Goal: Navigation & Orientation: Find specific page/section

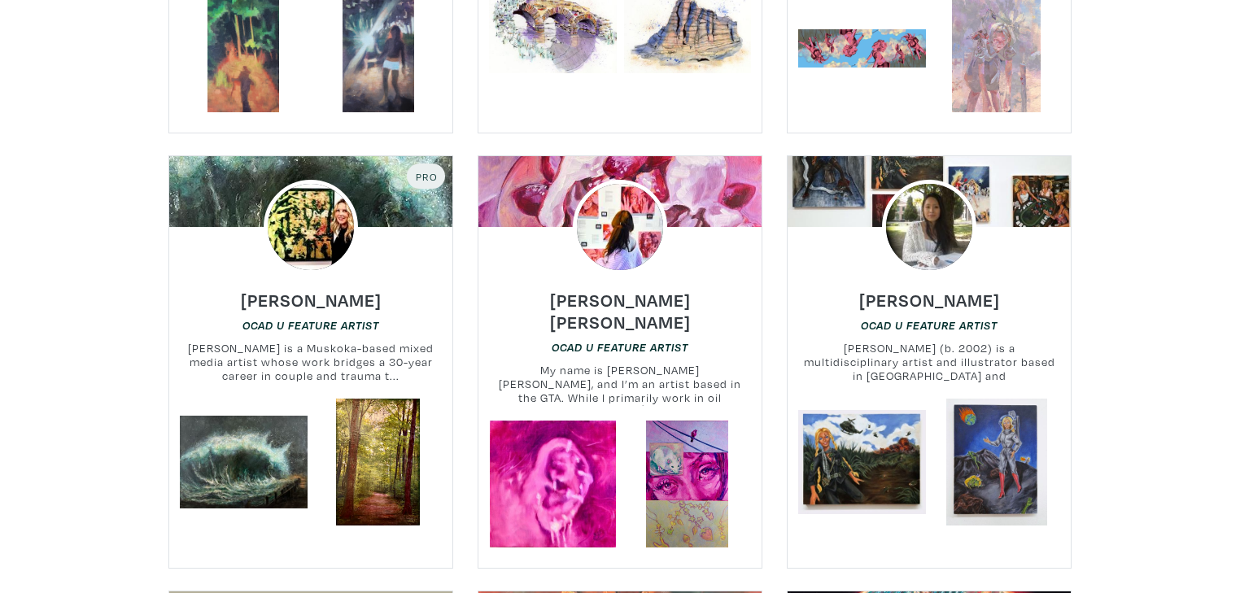
scroll to position [2344, 0]
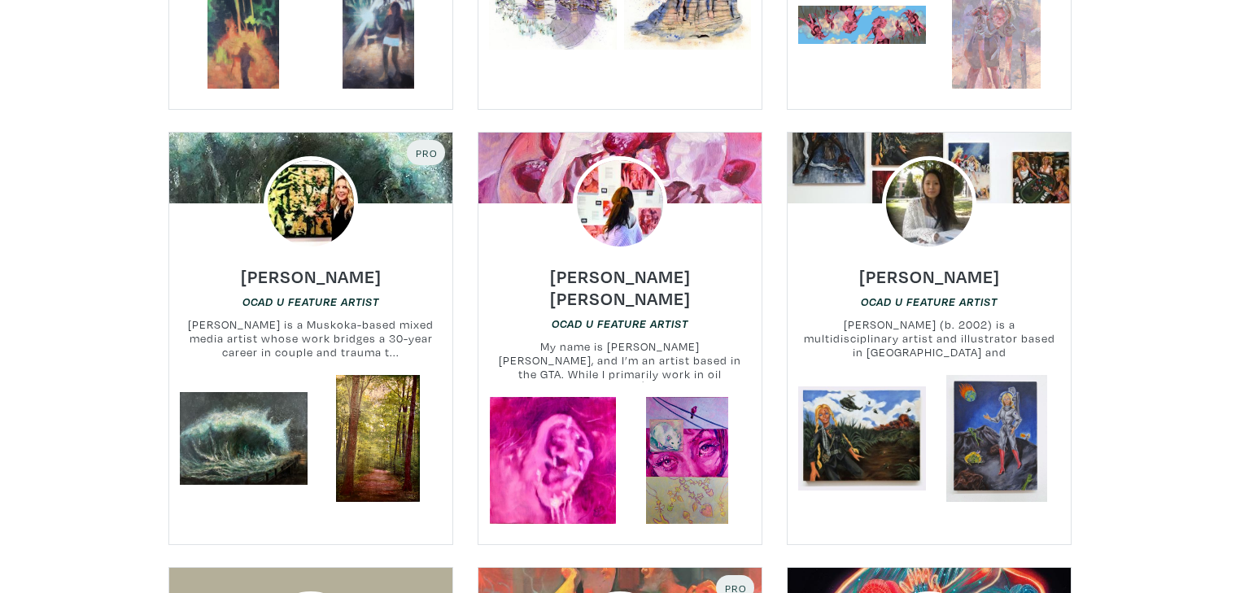
drag, startPoint x: 918, startPoint y: 181, endPoint x: 827, endPoint y: 282, distance: 136.0
click at [827, 295] on h6 "OCAD U Feature Artist" at bounding box center [929, 302] width 283 height 15
click at [910, 198] on img at bounding box center [929, 203] width 113 height 113
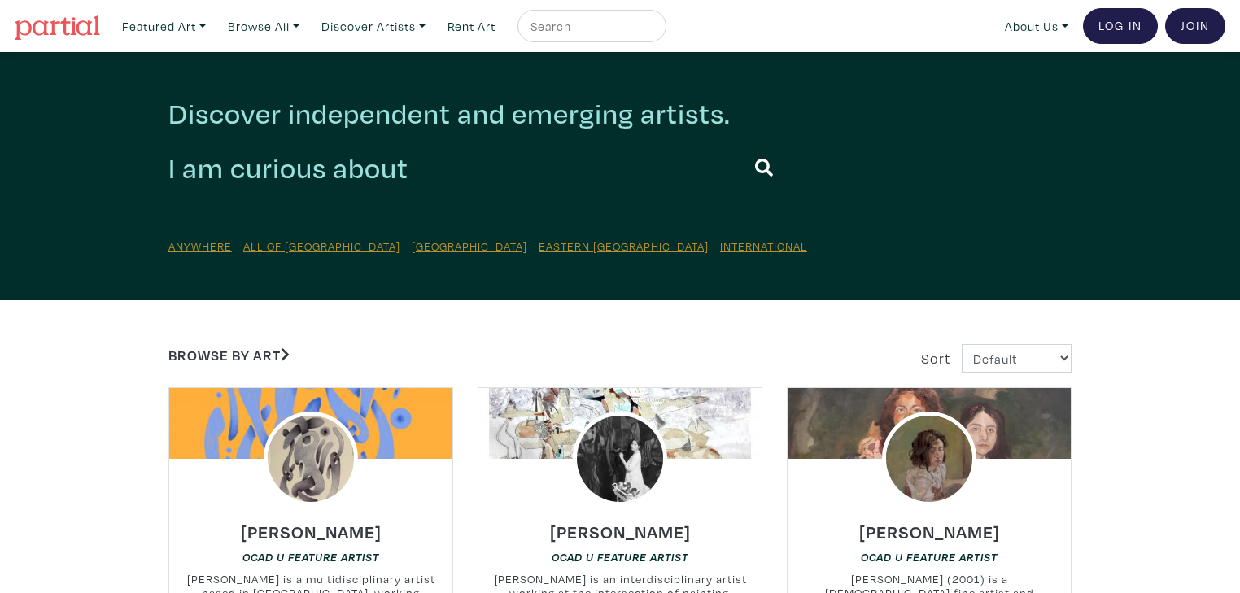
scroll to position [2713, 0]
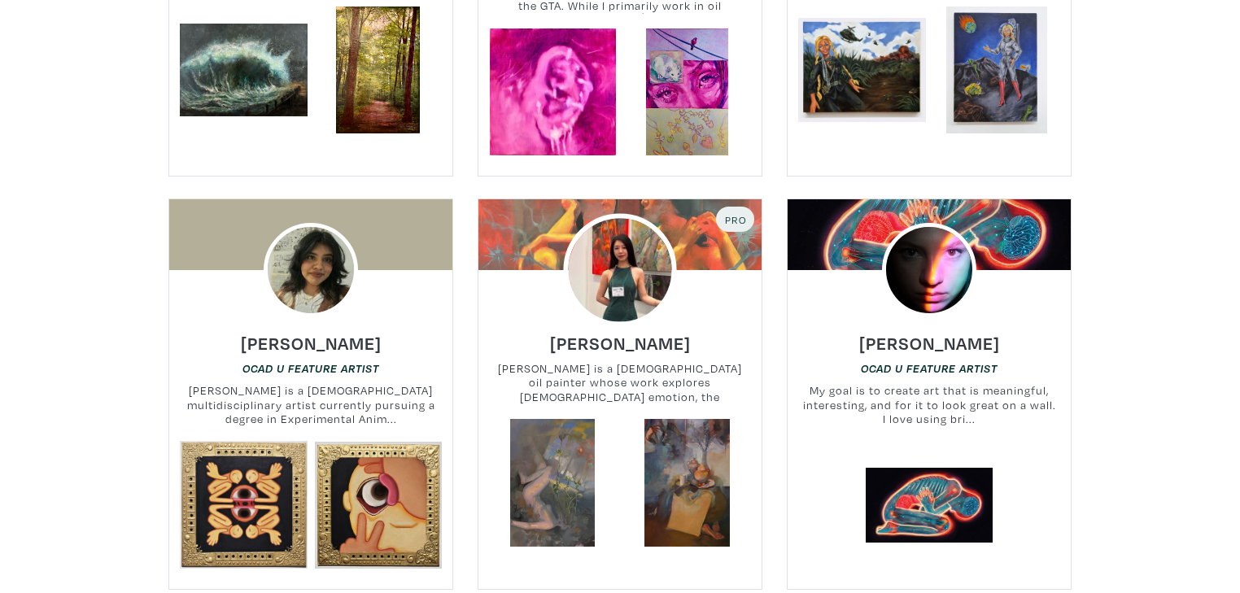
click at [628, 230] on img at bounding box center [619, 270] width 113 height 113
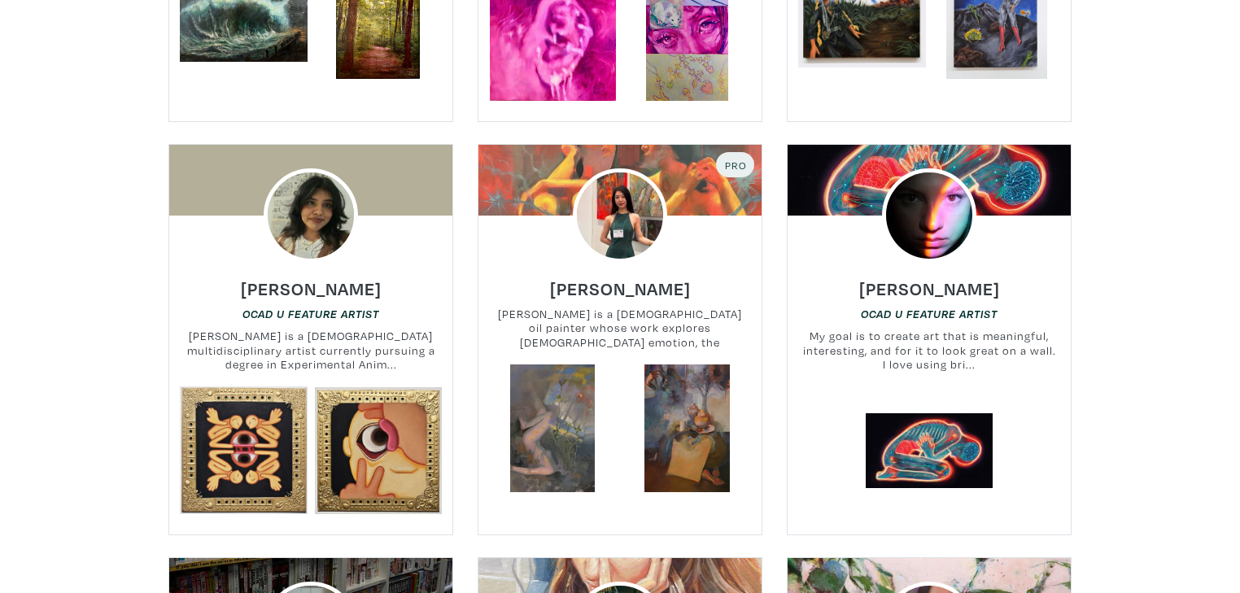
scroll to position [2843, 0]
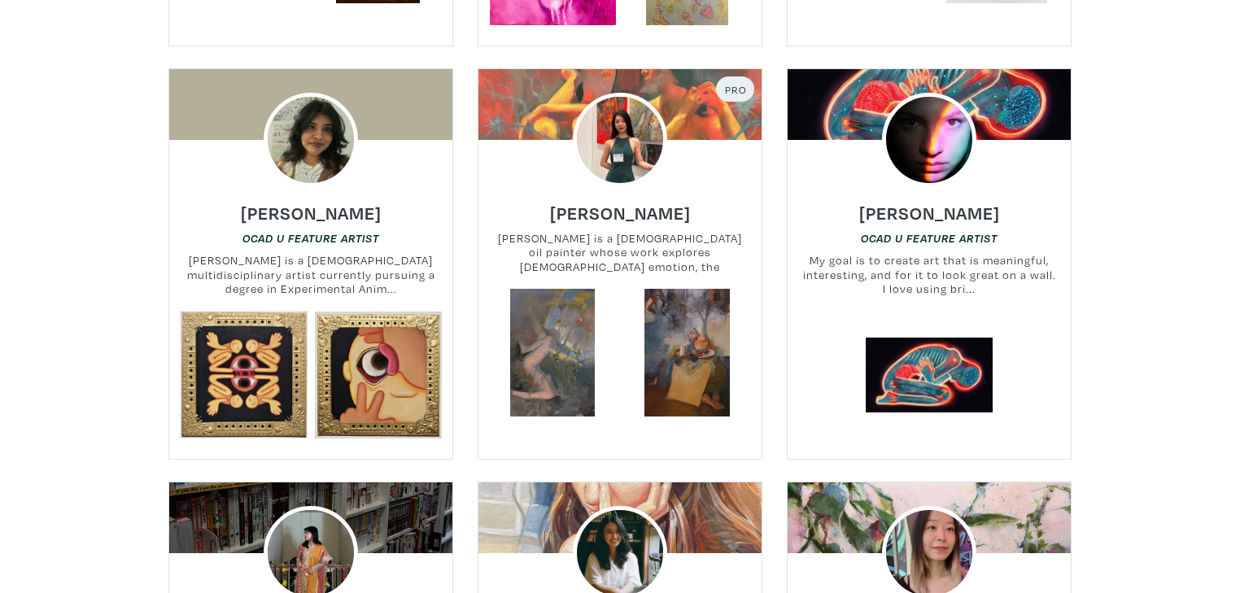
click at [524, 93] on div at bounding box center [620, 140] width 283 height 94
drag, startPoint x: 492, startPoint y: 95, endPoint x: 497, endPoint y: 88, distance: 8.8
click at [493, 94] on div at bounding box center [620, 140] width 283 height 94
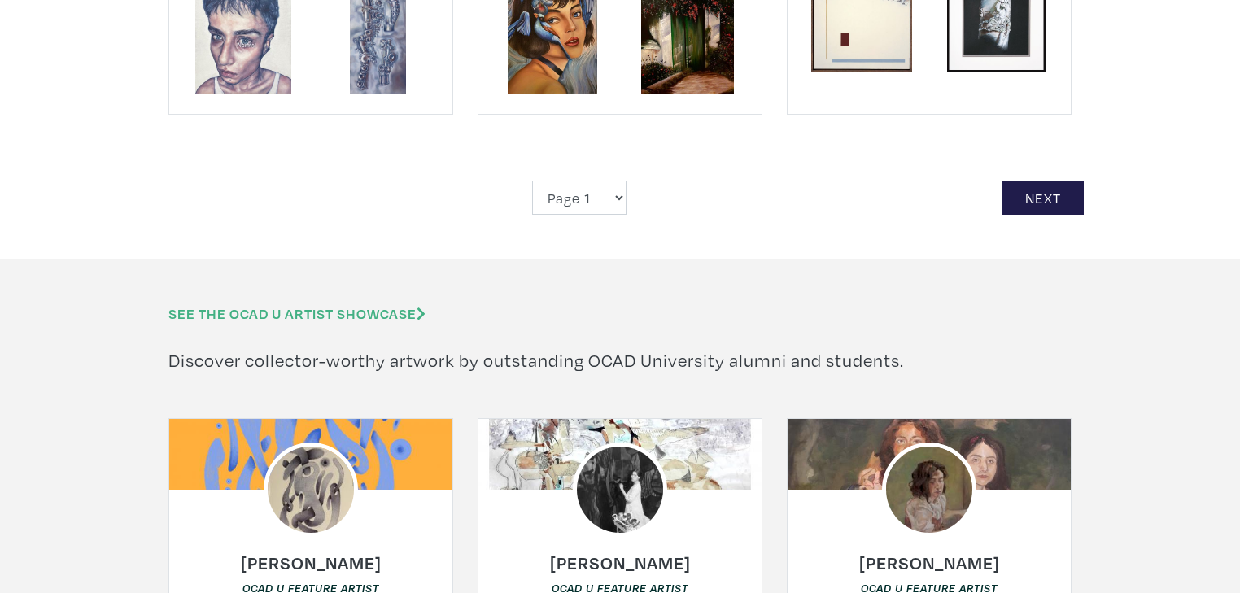
scroll to position [4341, 0]
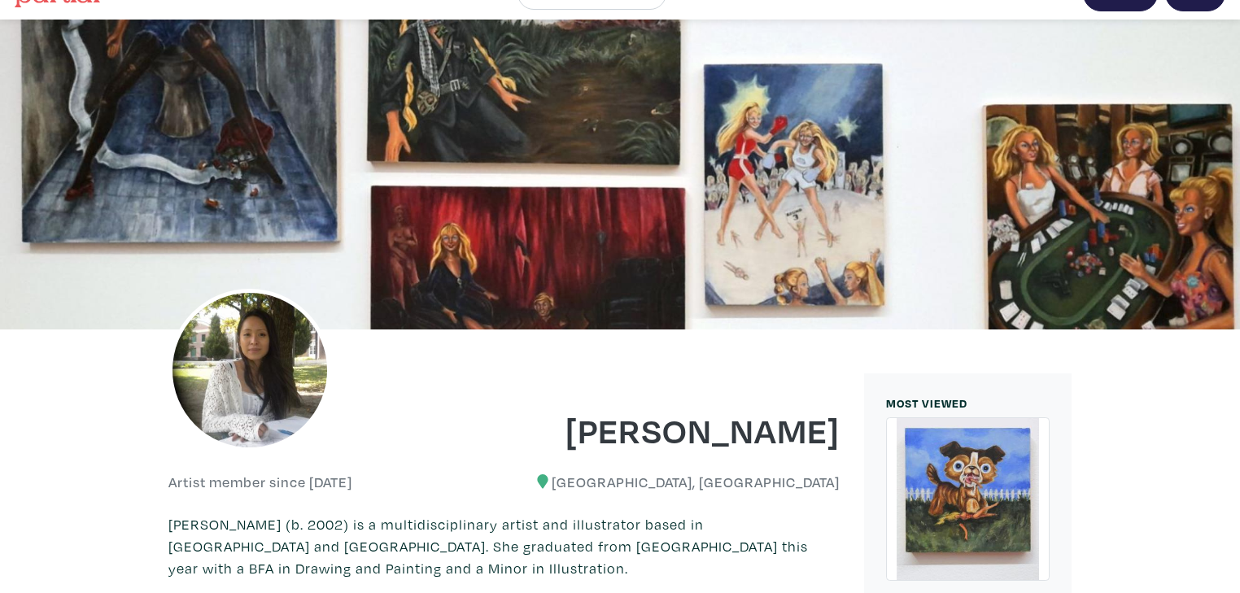
scroll to position [260, 0]
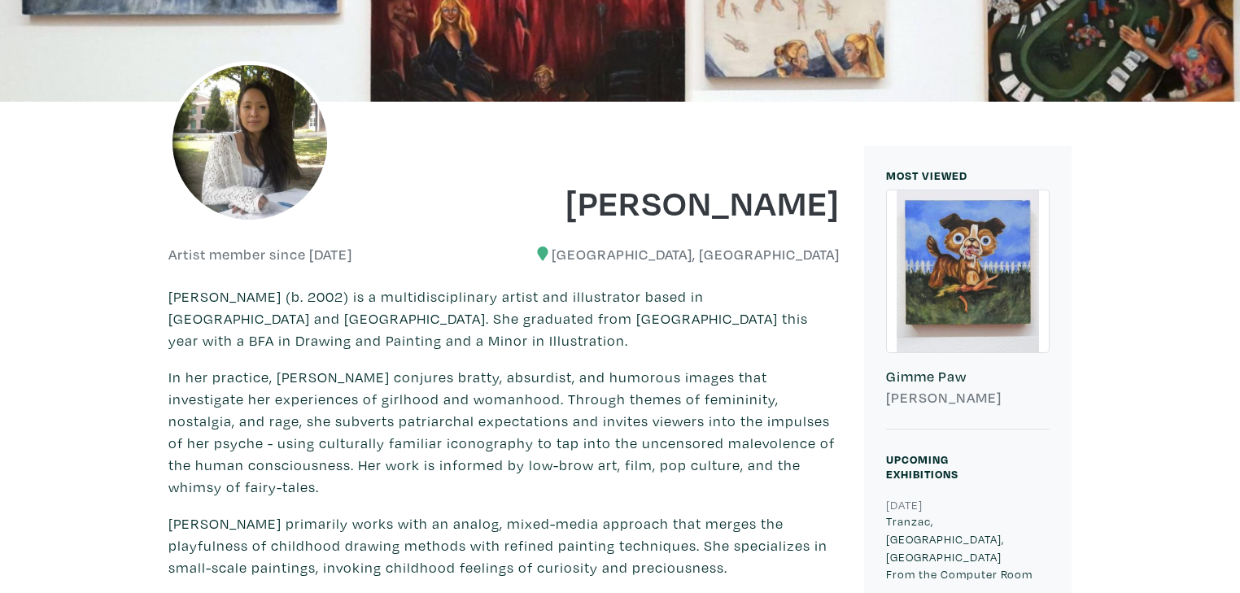
click at [277, 141] on img at bounding box center [249, 142] width 163 height 163
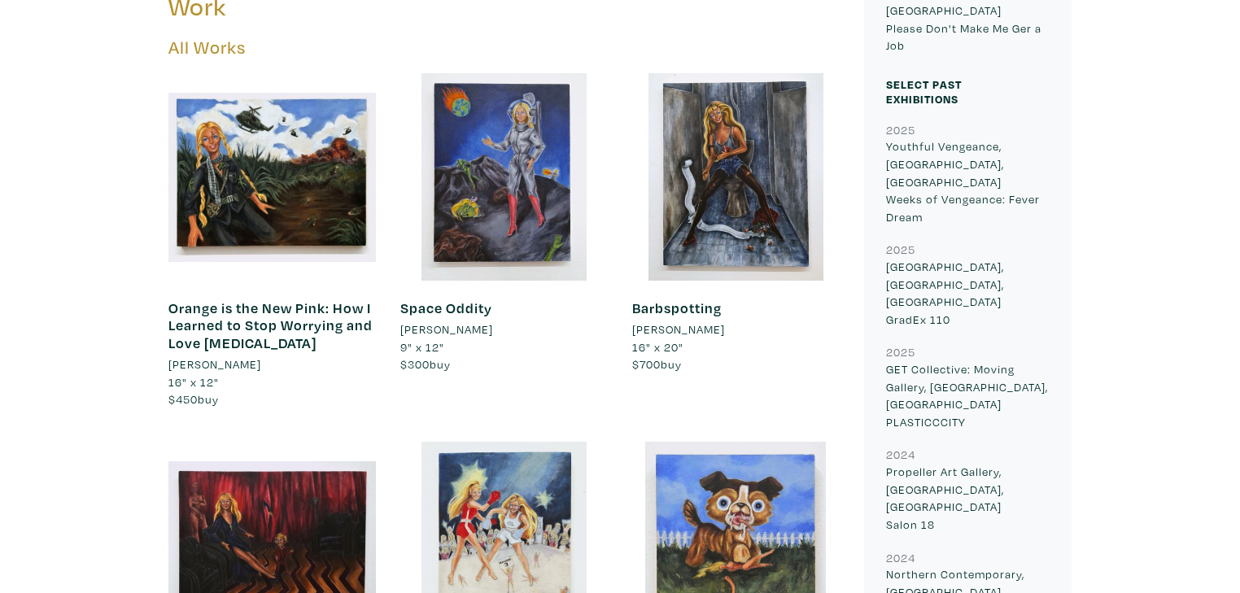
scroll to position [847, 0]
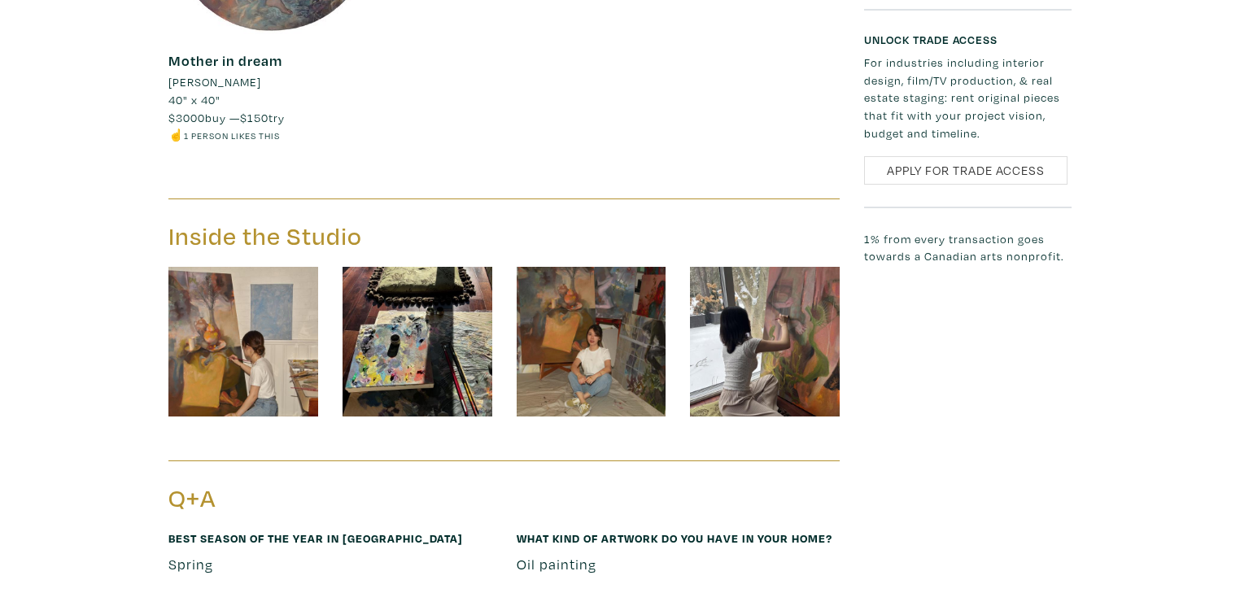
scroll to position [1758, 0]
